Goal: Task Accomplishment & Management: Use online tool/utility

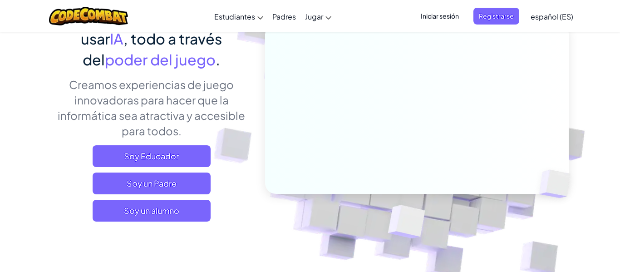
scroll to position [113, 0]
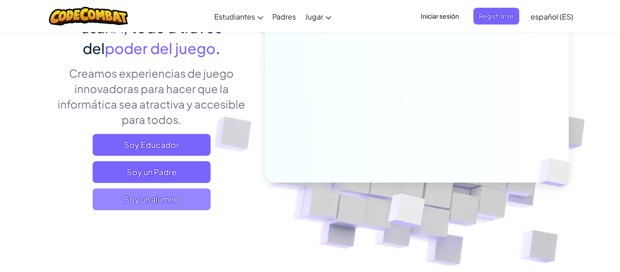
click at [104, 193] on span "Soy un alumno" at bounding box center [152, 199] width 118 height 22
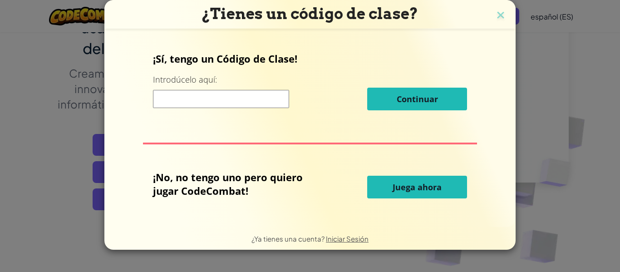
click at [398, 187] on span "Juega ahora" at bounding box center [417, 187] width 49 height 11
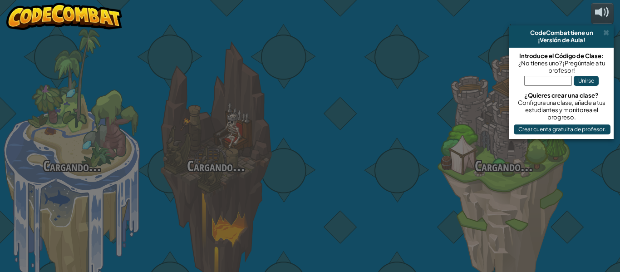
select select "es-ES"
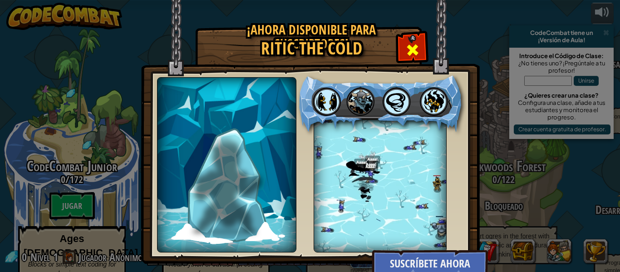
click at [417, 54] on span at bounding box center [412, 50] width 15 height 15
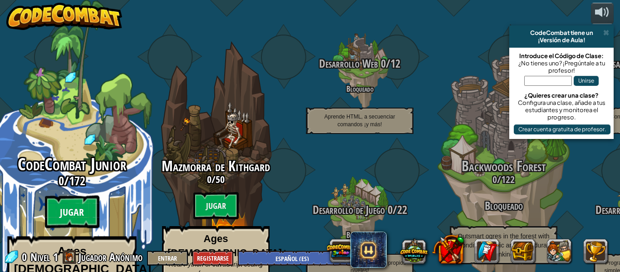
click at [72, 196] on btn "Jugar" at bounding box center [72, 212] width 54 height 33
select select "es-ES"
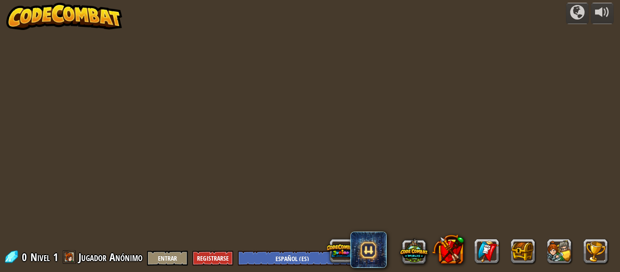
select select "es-ES"
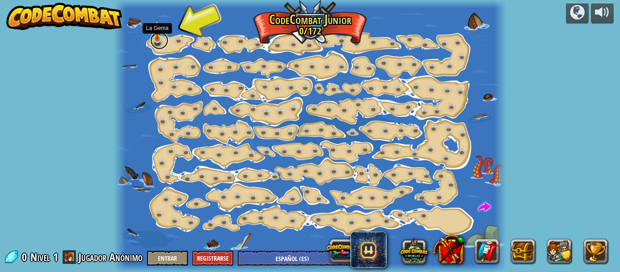
click at [162, 44] on link at bounding box center [159, 40] width 18 height 18
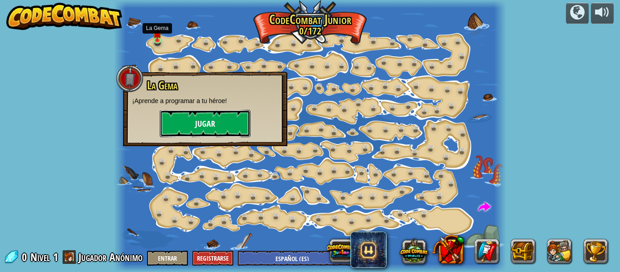
click at [179, 119] on button "Jugar" at bounding box center [205, 123] width 91 height 27
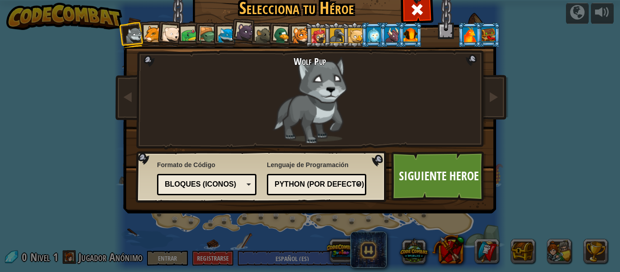
click at [169, 35] on div at bounding box center [171, 34] width 18 height 18
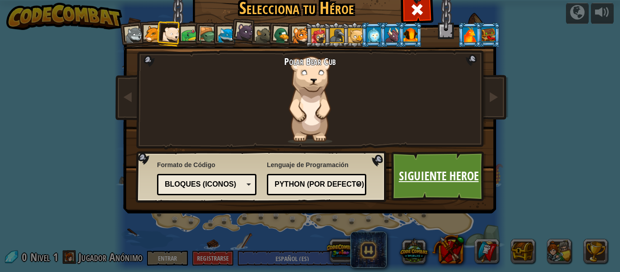
click at [400, 162] on link "Siguiente Heroe" at bounding box center [438, 176] width 95 height 50
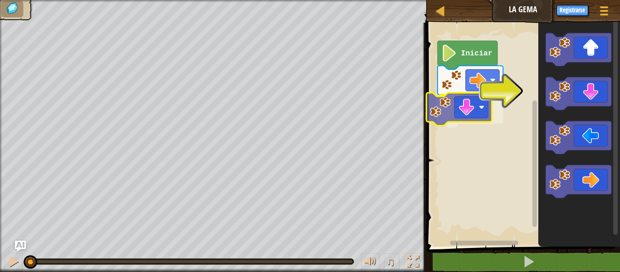
click at [440, 107] on div "Iniciar" at bounding box center [522, 132] width 196 height 228
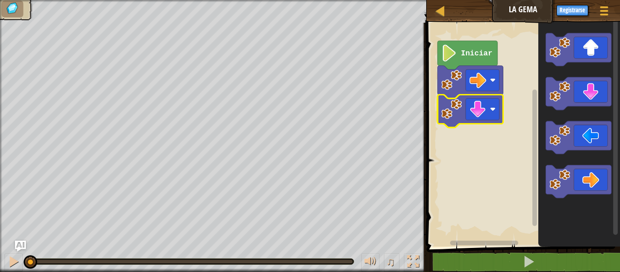
click at [457, 57] on icon "Espacio de trabajo de Blockly" at bounding box center [467, 55] width 60 height 29
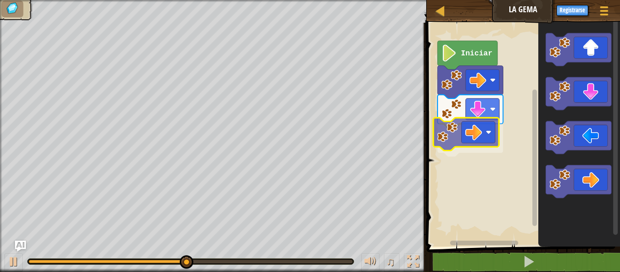
click at [469, 127] on div "Iniciar" at bounding box center [522, 132] width 196 height 228
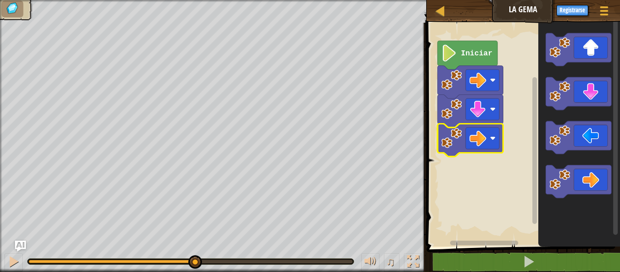
click at [447, 54] on image "Espacio de trabajo de Blockly" at bounding box center [449, 52] width 16 height 17
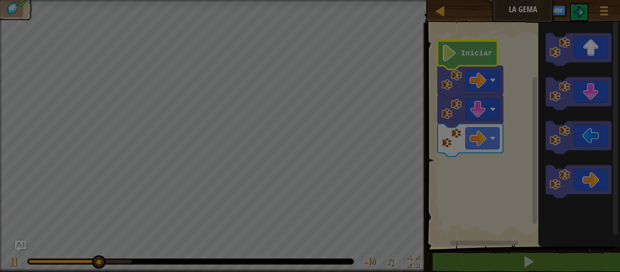
click at [445, 1] on body "Mapa La Gema Menú del Juego Registrarse Ask AI 1 הההההההההההההההההההההההההההההה…" at bounding box center [310, 0] width 620 height 1
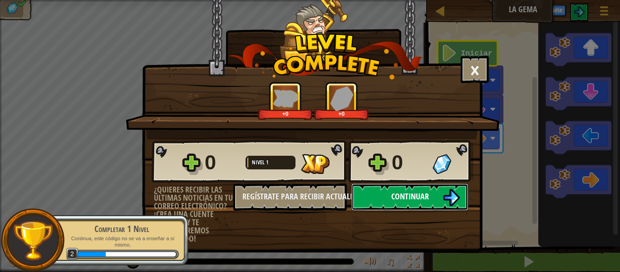
click at [380, 198] on button "Continuar" at bounding box center [409, 196] width 117 height 27
